Goal: Task Accomplishment & Management: Complete application form

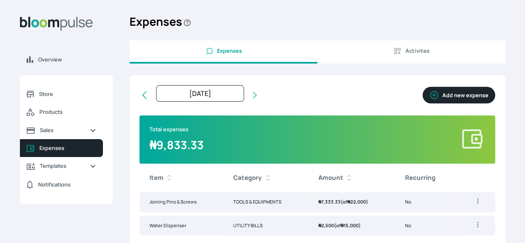
click at [423, 103] on button "Add new expense" at bounding box center [459, 95] width 73 height 17
select select "[DATE]T00:00:00Z"
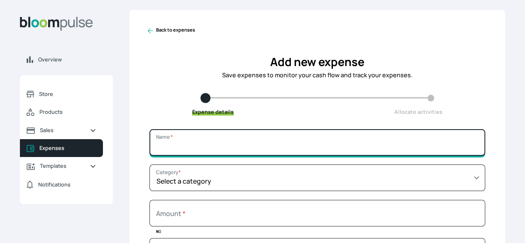
click at [231, 151] on input "Name *" at bounding box center [317, 142] width 336 height 27
type input "Spray Paint"
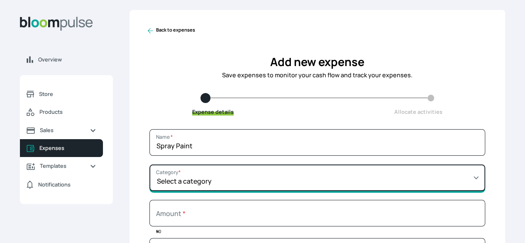
click at [303, 189] on select "Select a category SALARY RENT MARKETING TOOLS & EQUIPMENTS UTILITY BILLS OTHER" at bounding box center [317, 177] width 336 height 27
select select "TOOLS & EQUIPMENTS"
click at [209, 171] on select "Select a category SALARY RENT MARKETING TOOLS & EQUIPMENTS UTILITY BILLS OTHER" at bounding box center [317, 177] width 336 height 27
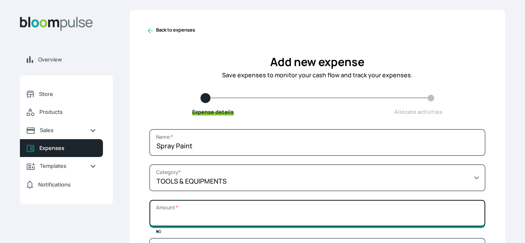
click at [276, 223] on input "Amount *" at bounding box center [317, 213] width 336 height 27
type input "5500"
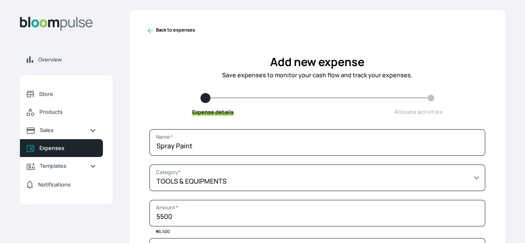
click at [432, 127] on div "Back to expenses Add new expense Save expenses to monitor your cash flow and tr…" at bounding box center [318, 207] width 376 height 394
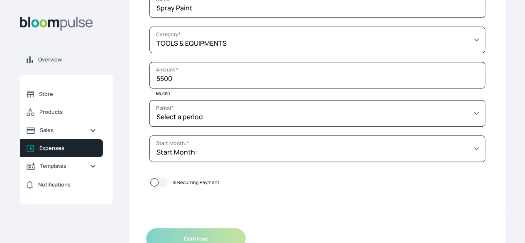
scroll to position [149, 0]
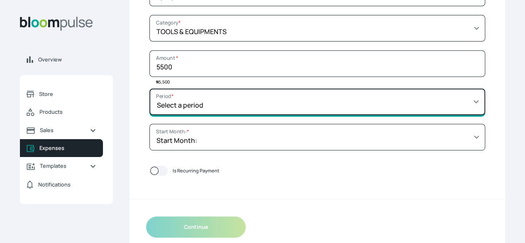
click at [406, 108] on select "Select a period 1 month 3 months 6 months 9 months 1 year 2 years 3 years 4 yea…" at bounding box center [317, 101] width 336 height 27
select select "MONTH"
click at [209, 95] on select "Select a period 1 month 3 months 6 months 9 months 1 year 2 years 3 years 4 yea…" at bounding box center [317, 101] width 336 height 27
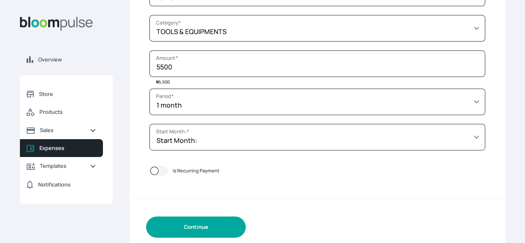
click at [240, 238] on button "Continue" at bounding box center [196, 226] width 100 height 21
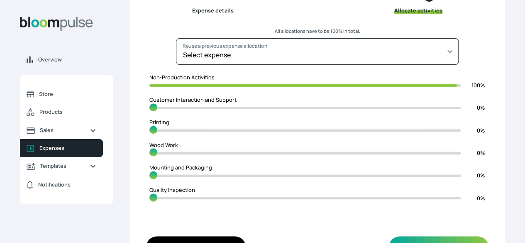
scroll to position [116, 0]
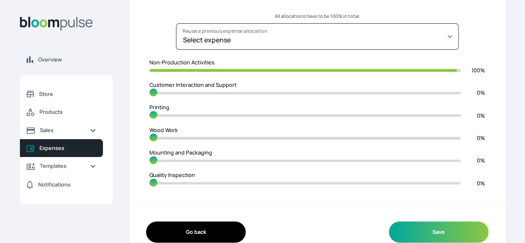
type input "0"
type input "100"
click at [400, 164] on input "range" at bounding box center [304, 161] width 311 height 8
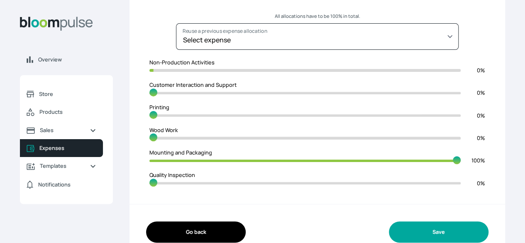
click at [389, 232] on button "Save" at bounding box center [439, 231] width 100 height 21
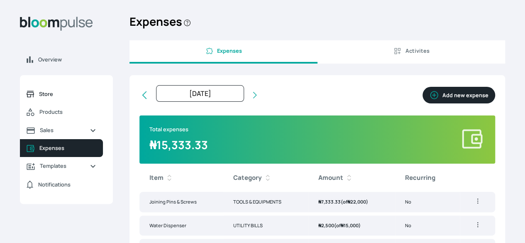
click at [93, 98] on span "Store" at bounding box center [67, 94] width 57 height 8
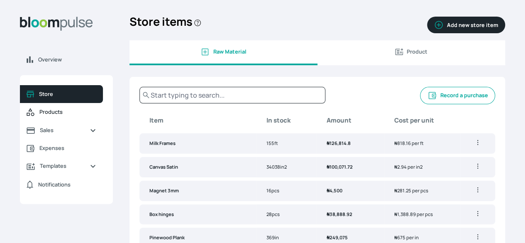
click at [96, 121] on link "Products" at bounding box center [61, 112] width 83 height 18
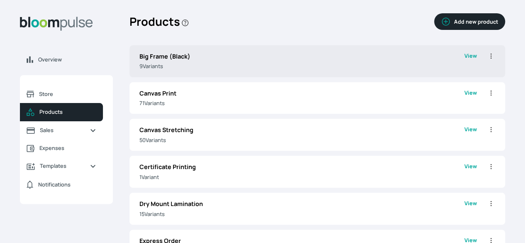
click at [250, 61] on p "Big Frame (Black)" at bounding box center [302, 56] width 325 height 9
